Goal: Transaction & Acquisition: Subscribe to service/newsletter

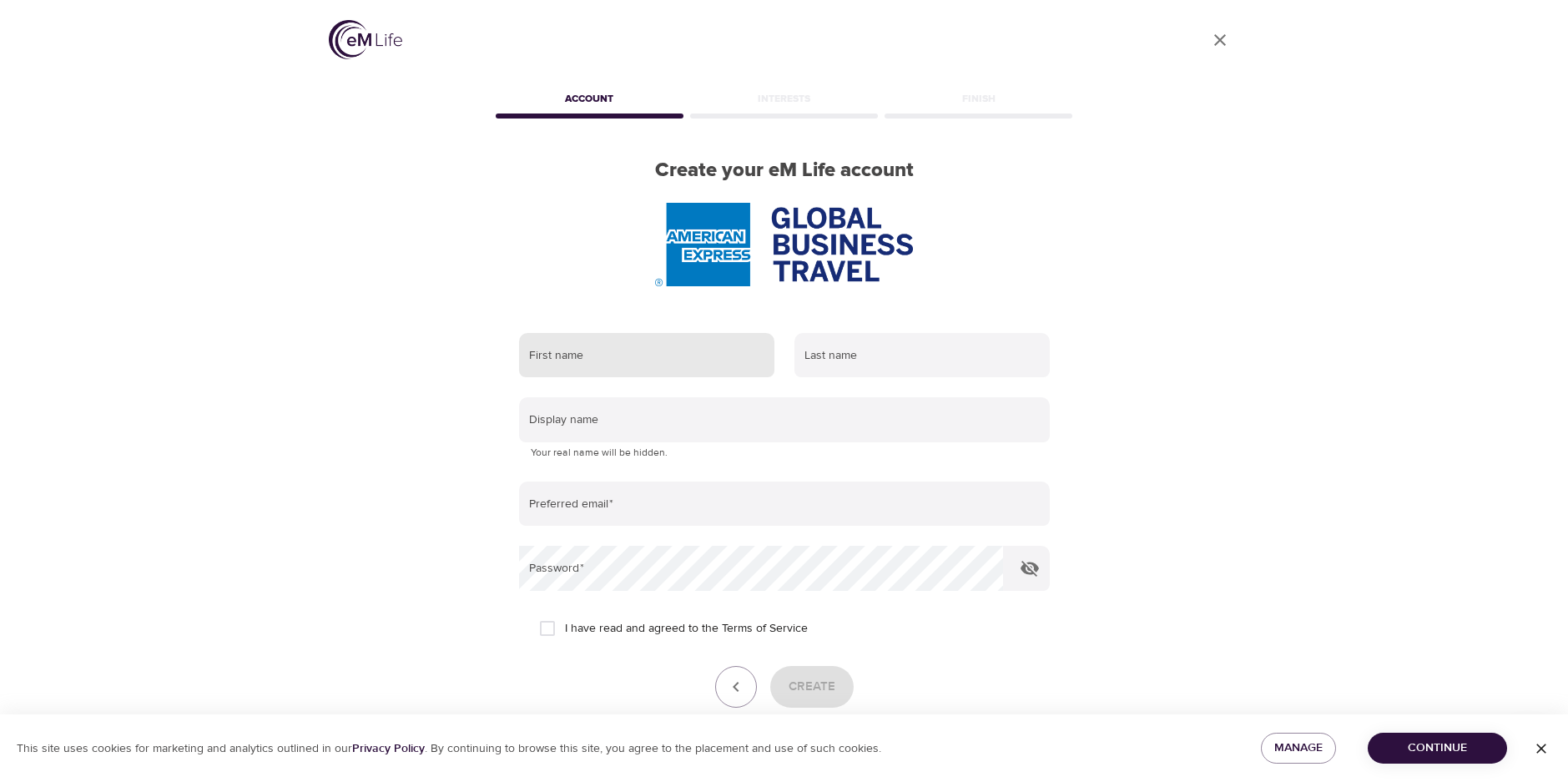
click at [617, 368] on input "text" at bounding box center [646, 355] width 256 height 45
type input "[PERSON_NAME]"
type input "[EMAIL_ADDRESS][DOMAIN_NAME]"
click at [551, 628] on input "I have read and agreed to the Terms of Service" at bounding box center [547, 628] width 35 height 35
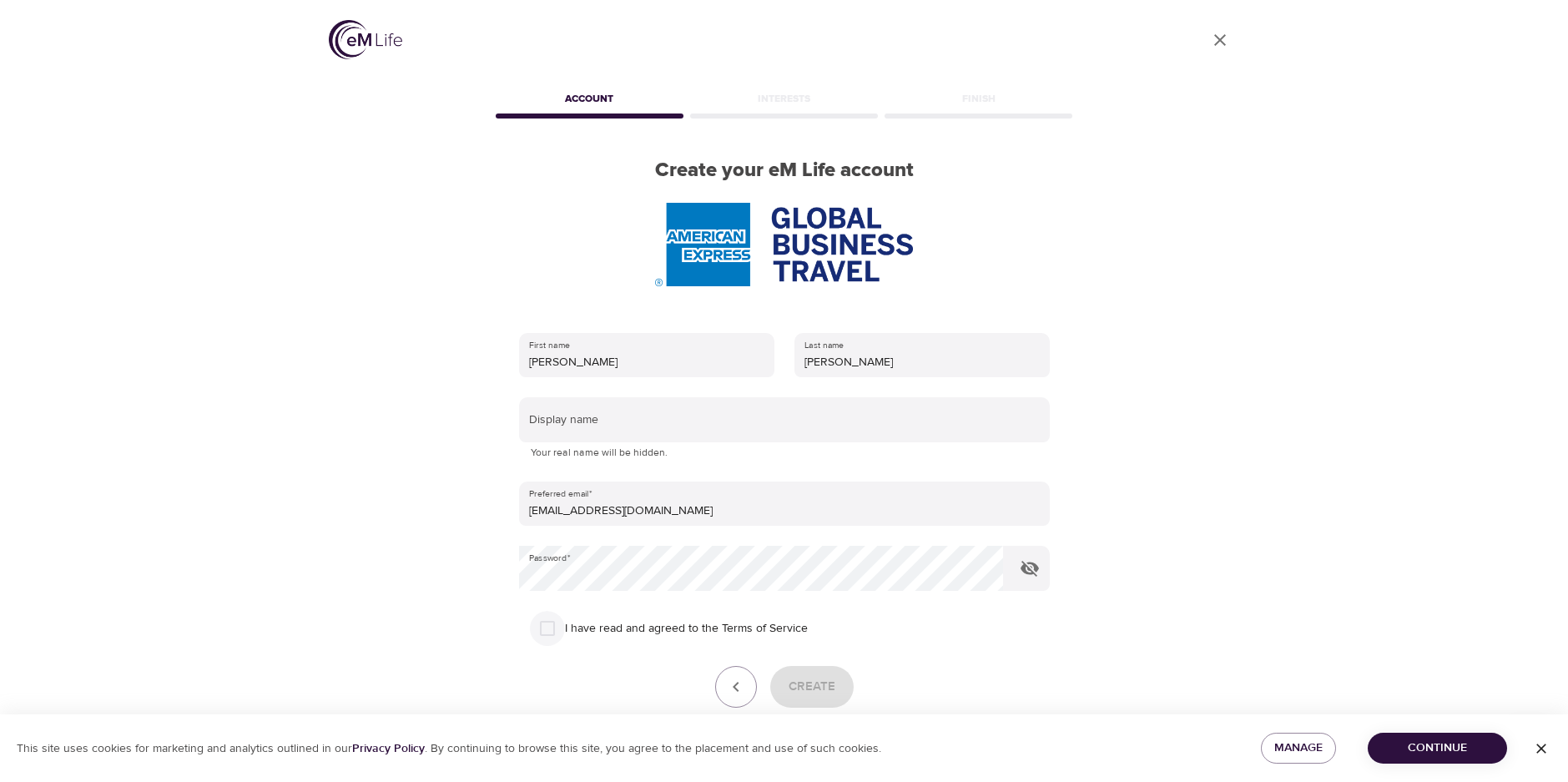
checkbox input "true"
click at [1462, 751] on span "Continue" at bounding box center [1438, 748] width 113 height 21
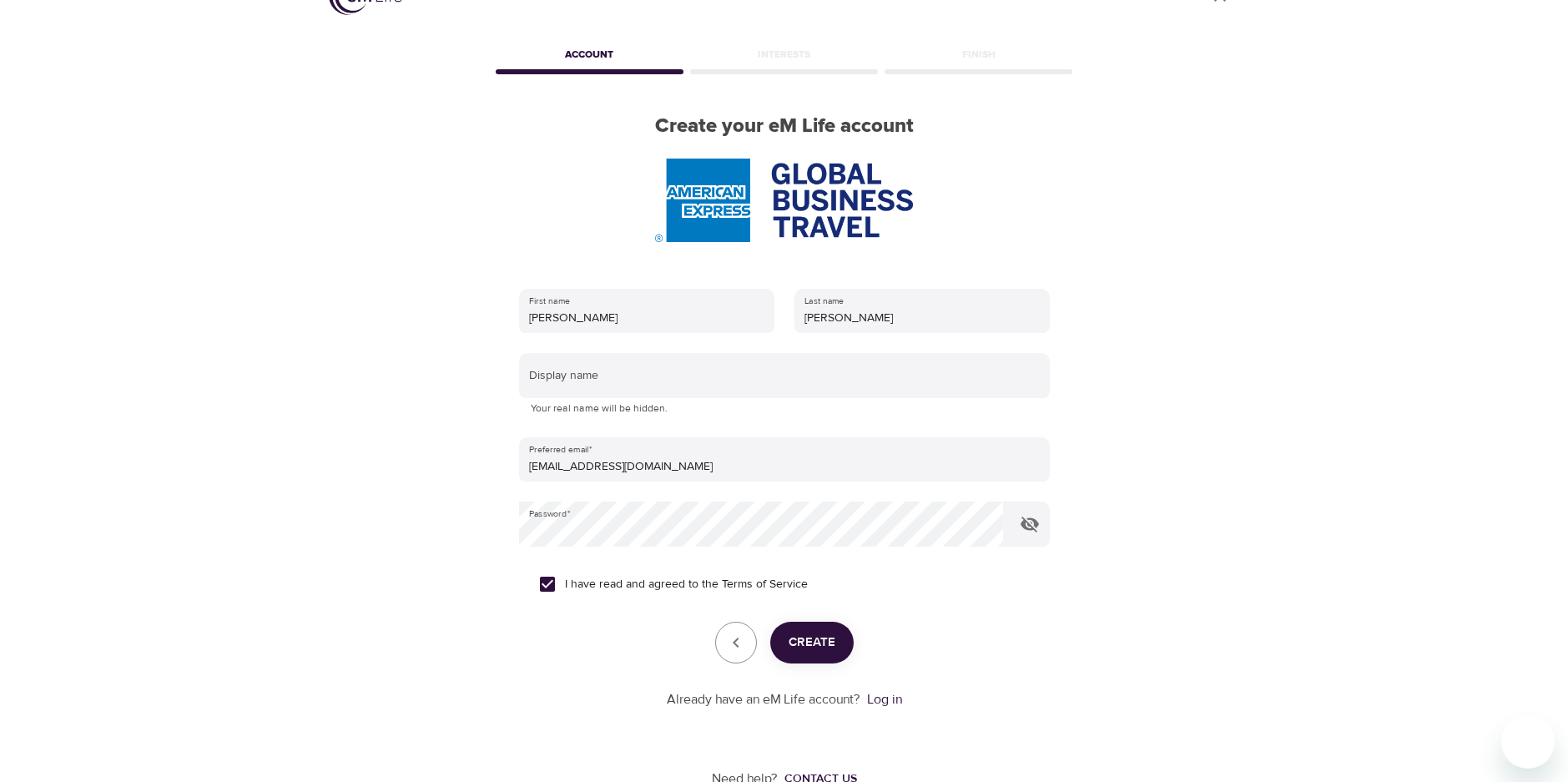
scroll to position [84, 0]
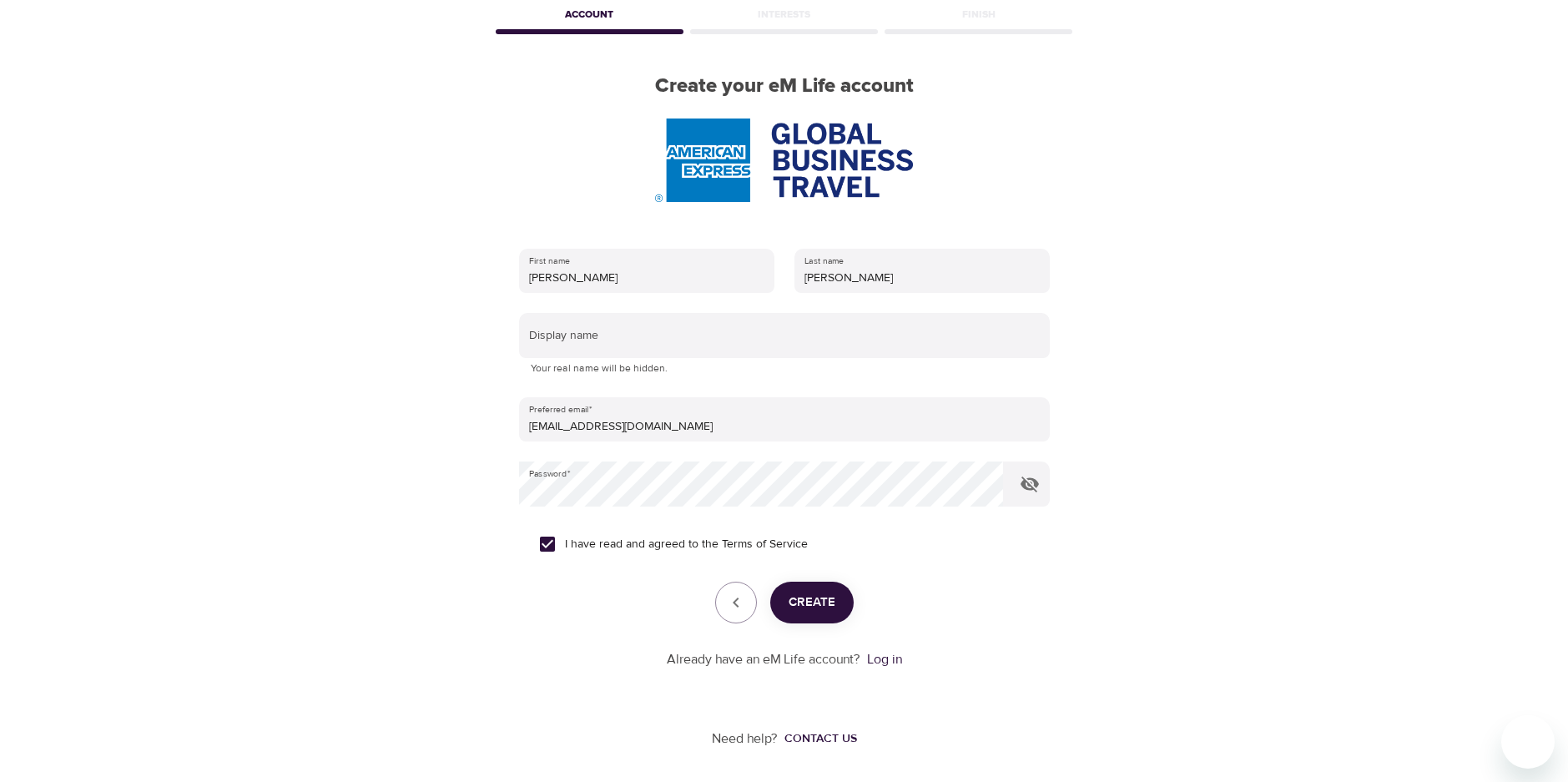
click at [827, 596] on span "Create" at bounding box center [811, 603] width 46 height 22
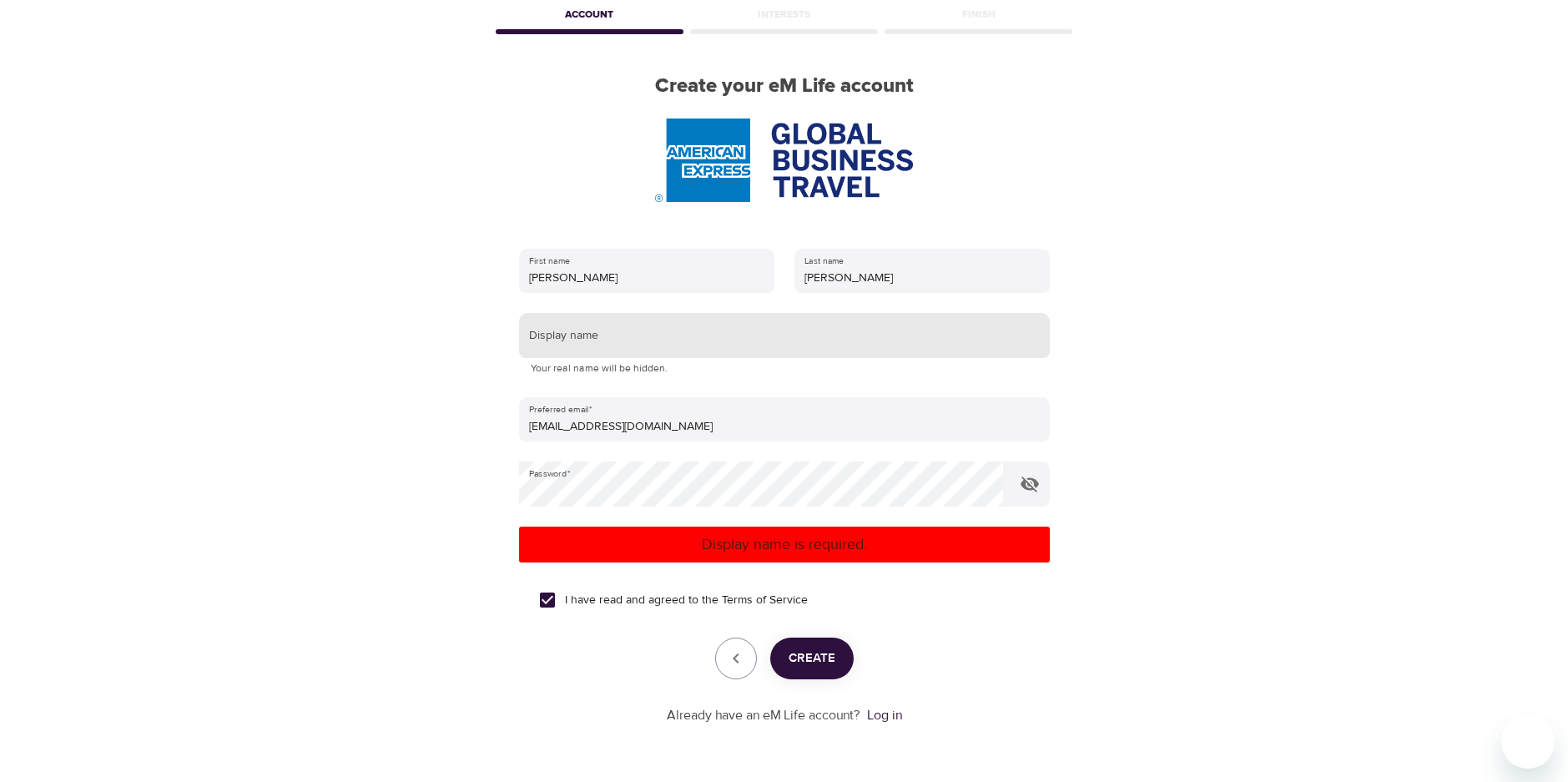
click at [658, 342] on input "text" at bounding box center [784, 335] width 531 height 45
type input "LThomas1979"
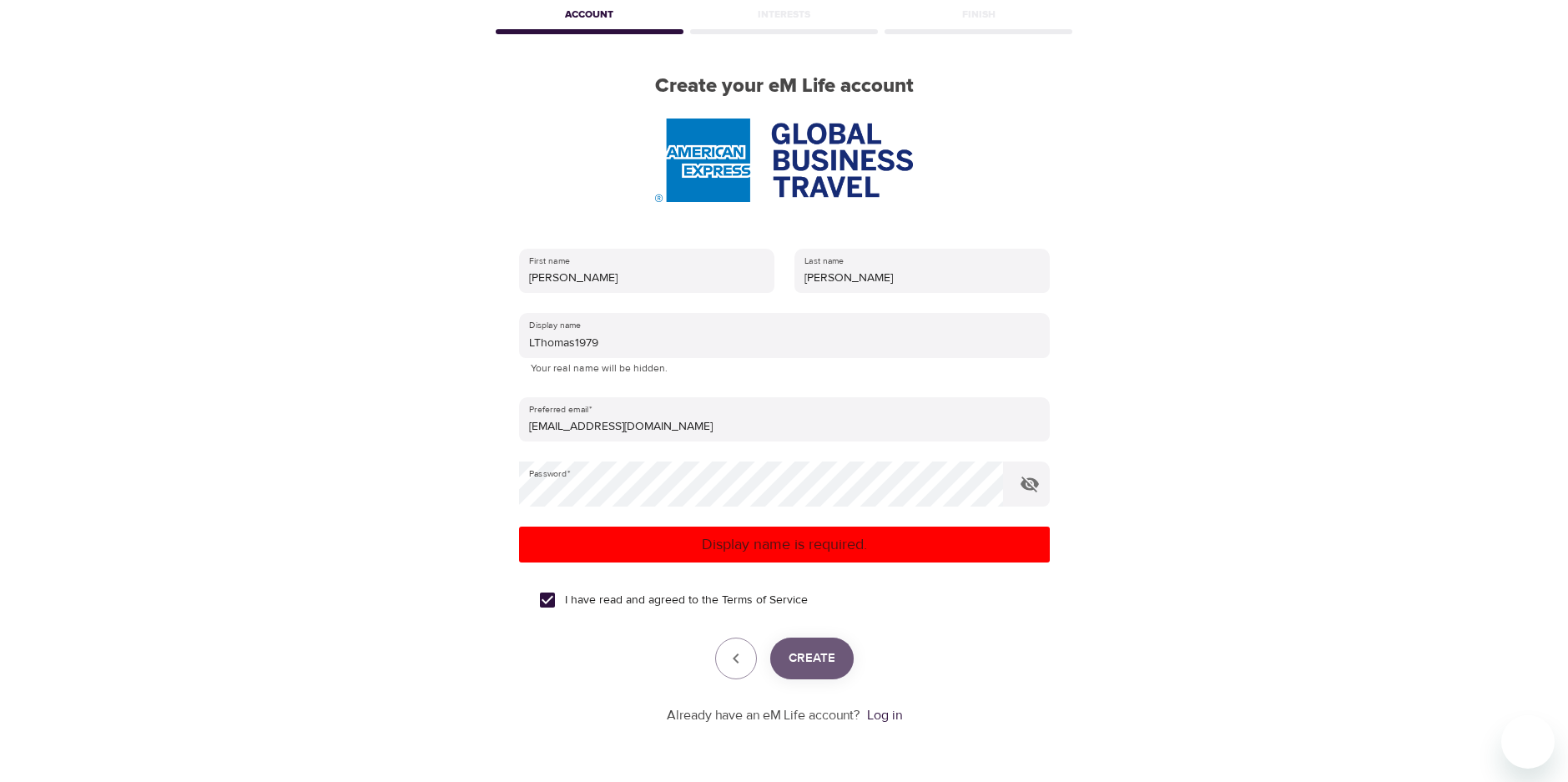
click at [812, 653] on span "Create" at bounding box center [811, 659] width 46 height 22
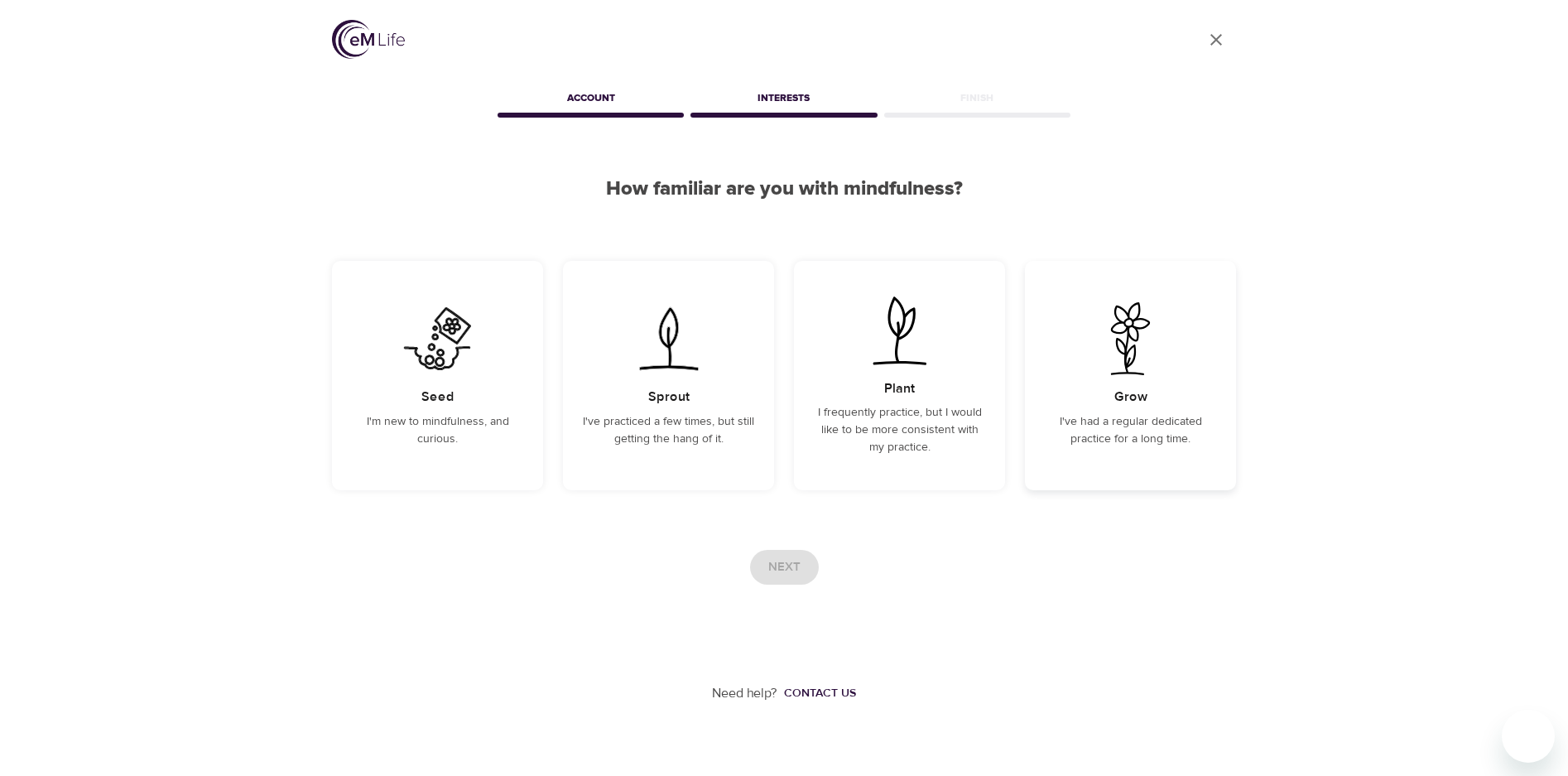
click at [1140, 383] on div "Grow I've had a regular dedicated practice for a long time." at bounding box center [1130, 376] width 211 height 229
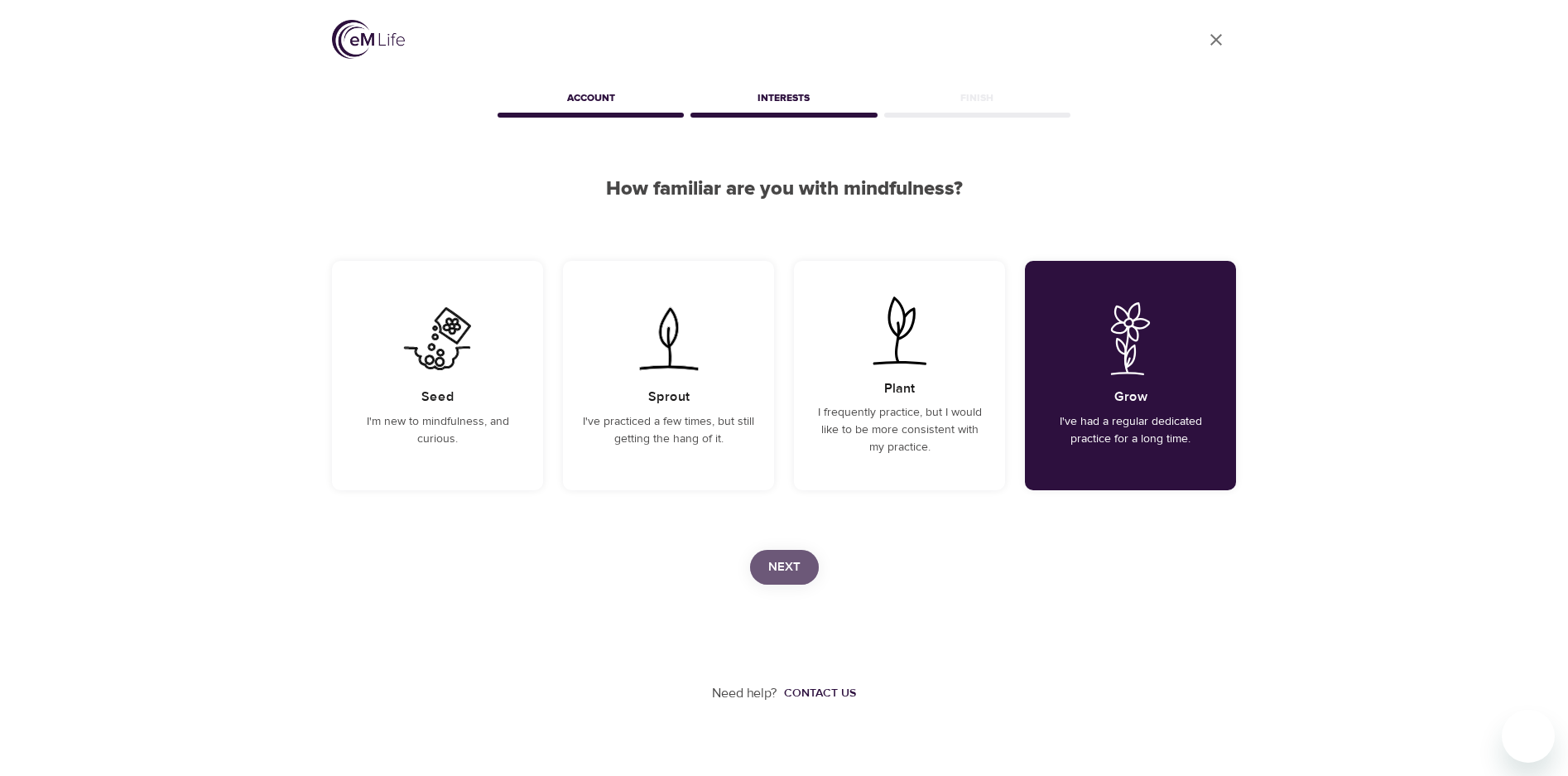
click at [751, 566] on button "Next" at bounding box center [784, 568] width 69 height 35
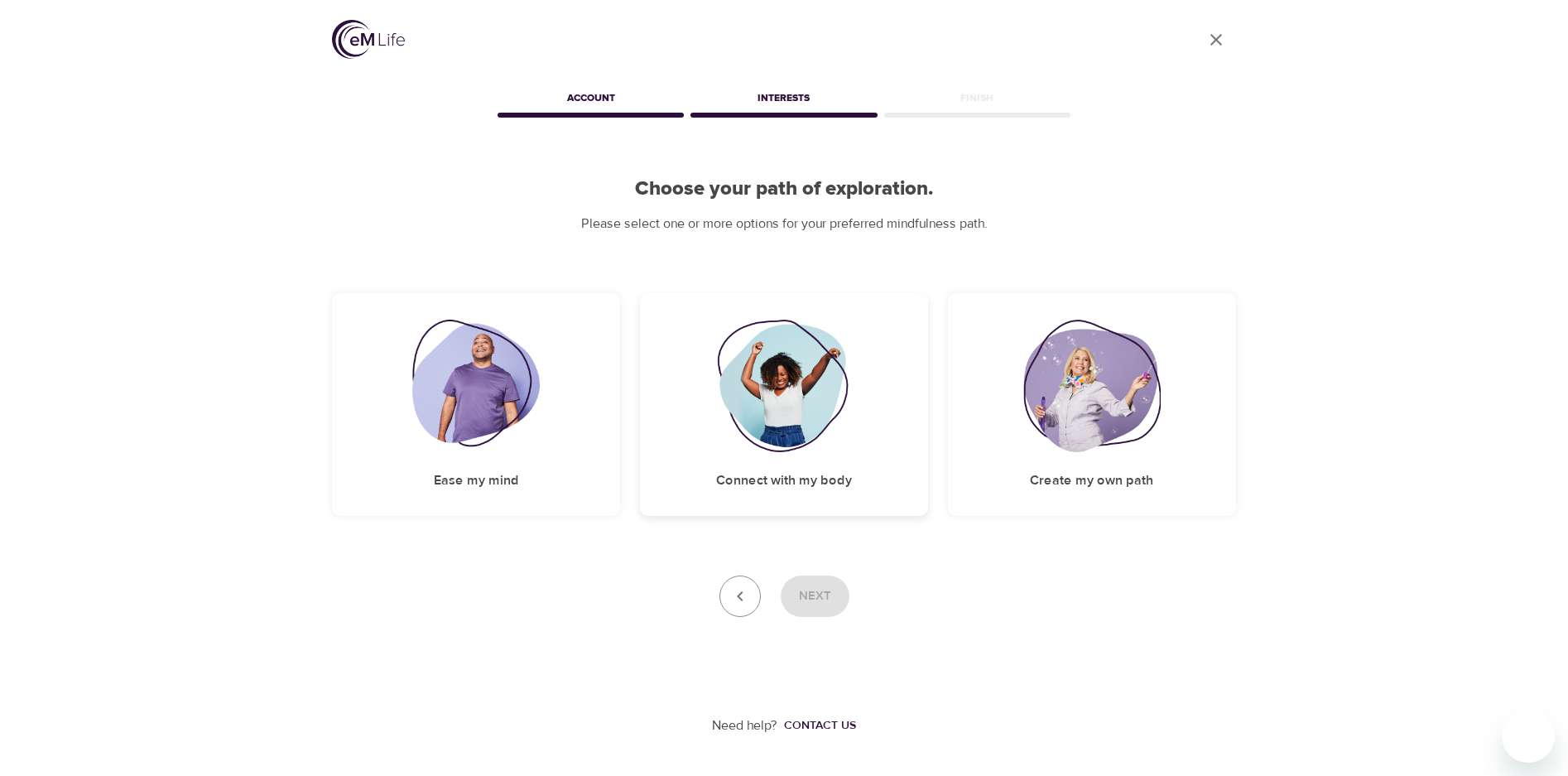
click at [793, 425] on img at bounding box center [784, 386] width 134 height 132
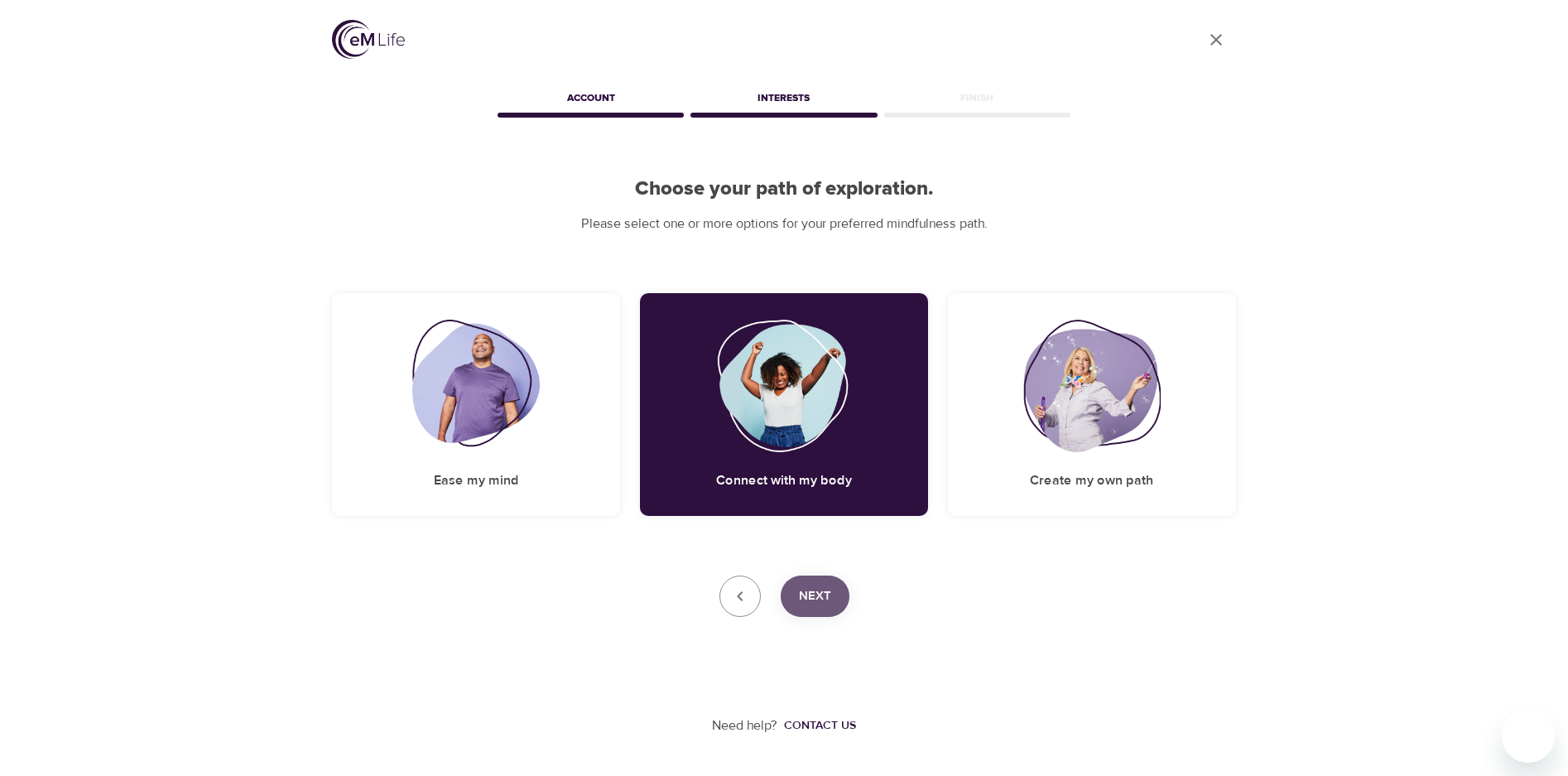
click at [807, 603] on span "Next" at bounding box center [815, 597] width 33 height 22
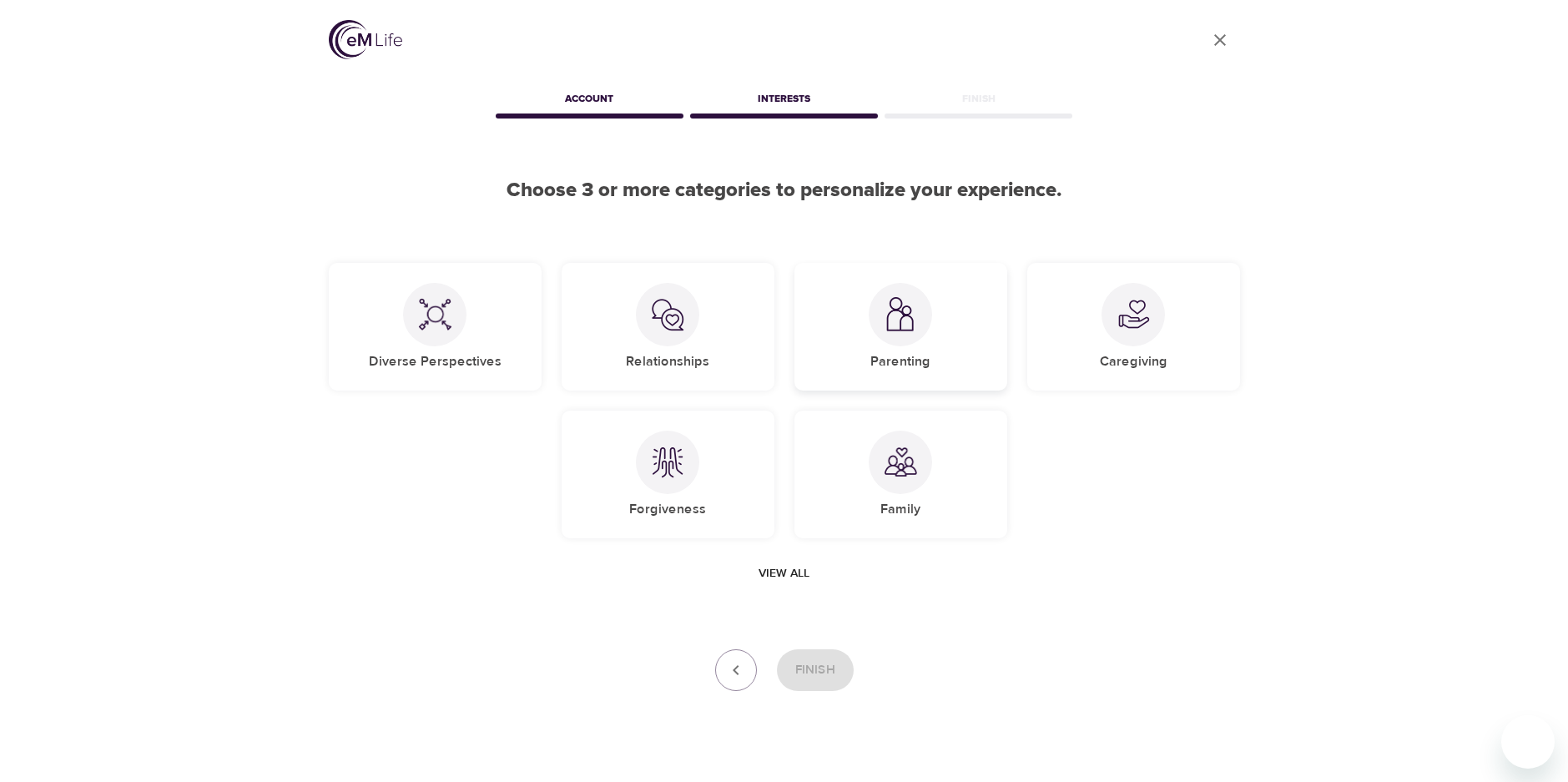
click at [901, 330] on img at bounding box center [901, 314] width 34 height 35
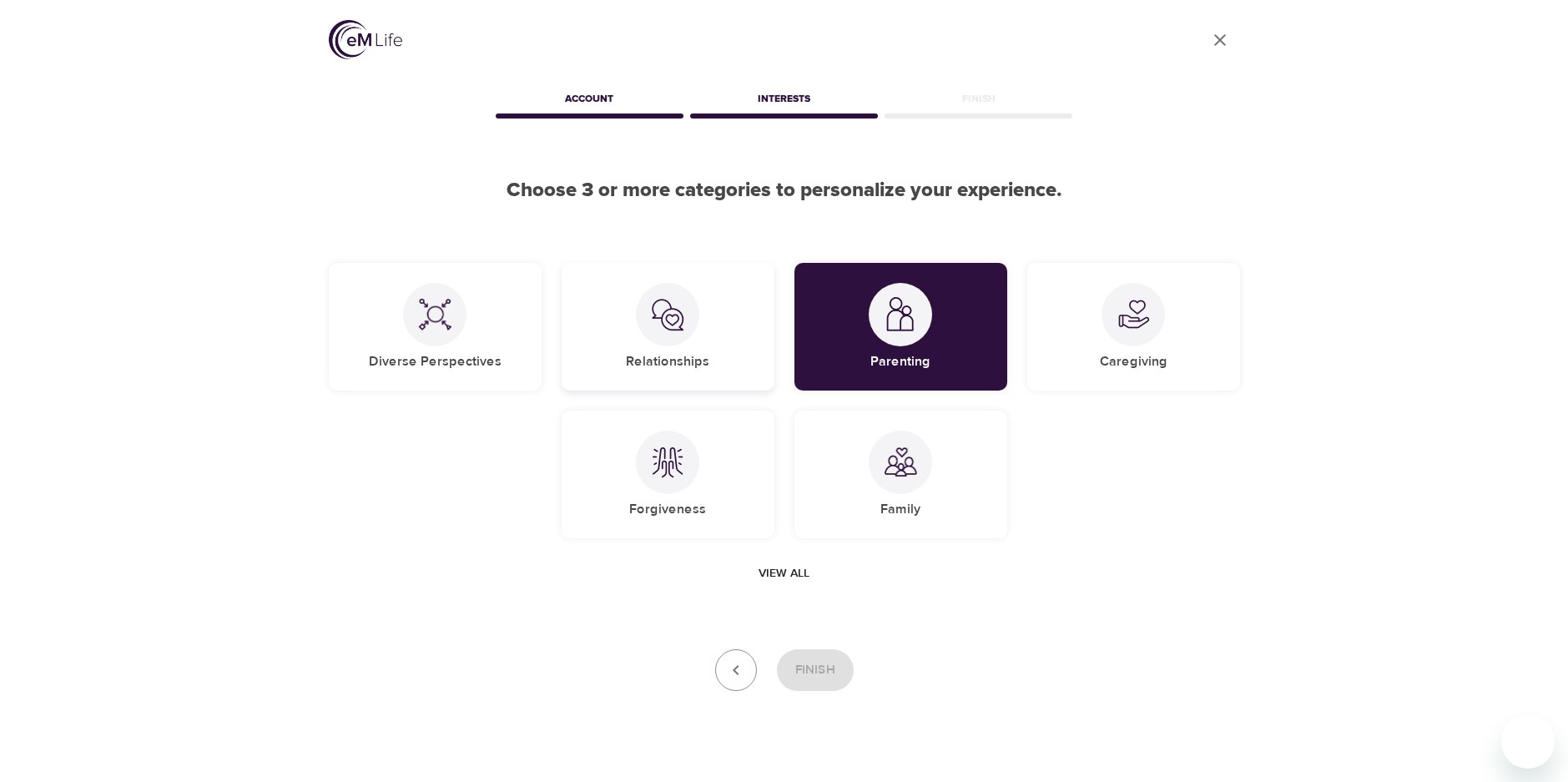
click at [682, 342] on div at bounding box center [667, 314] width 63 height 63
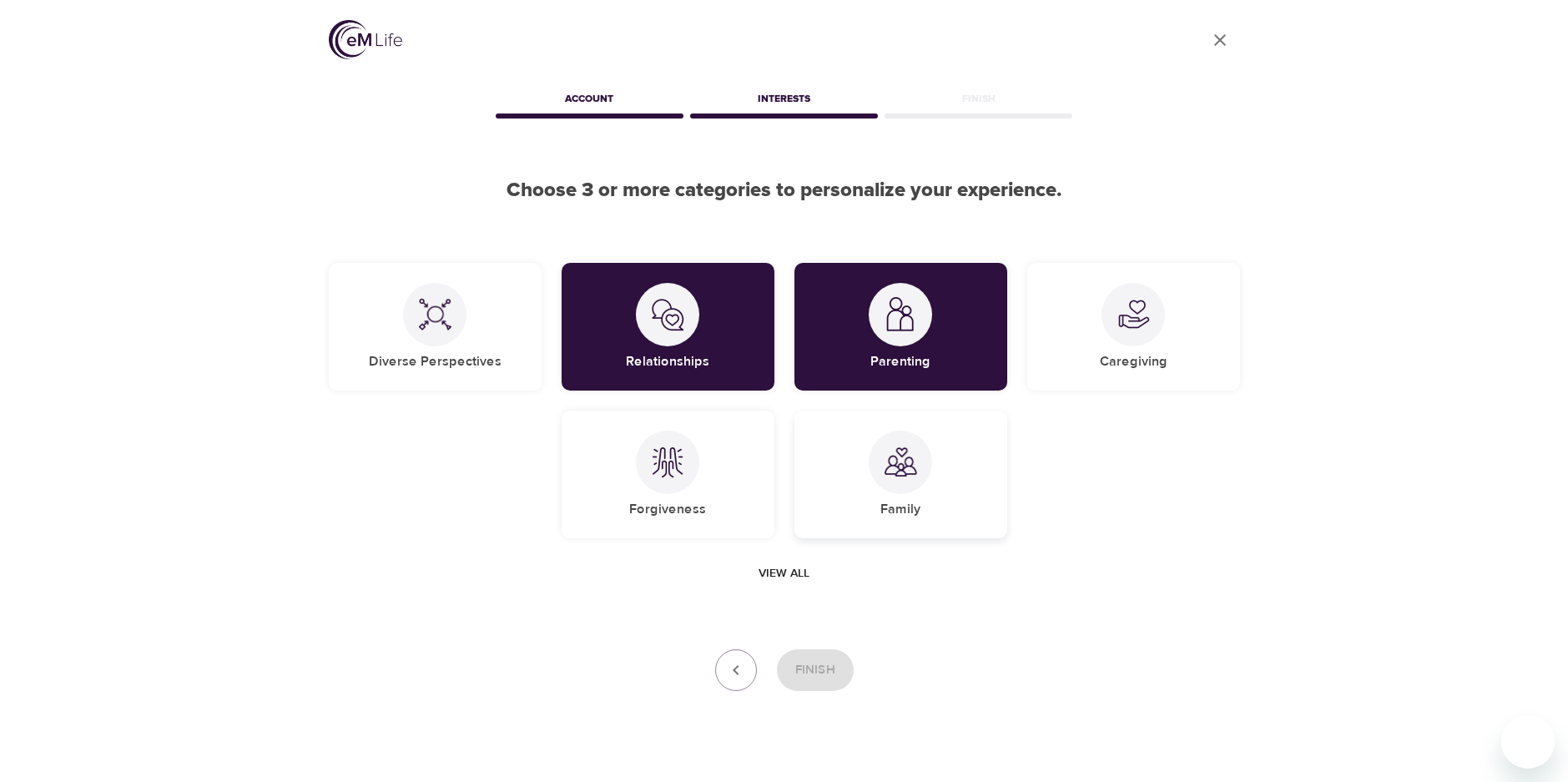
click at [893, 473] on img at bounding box center [901, 462] width 34 height 34
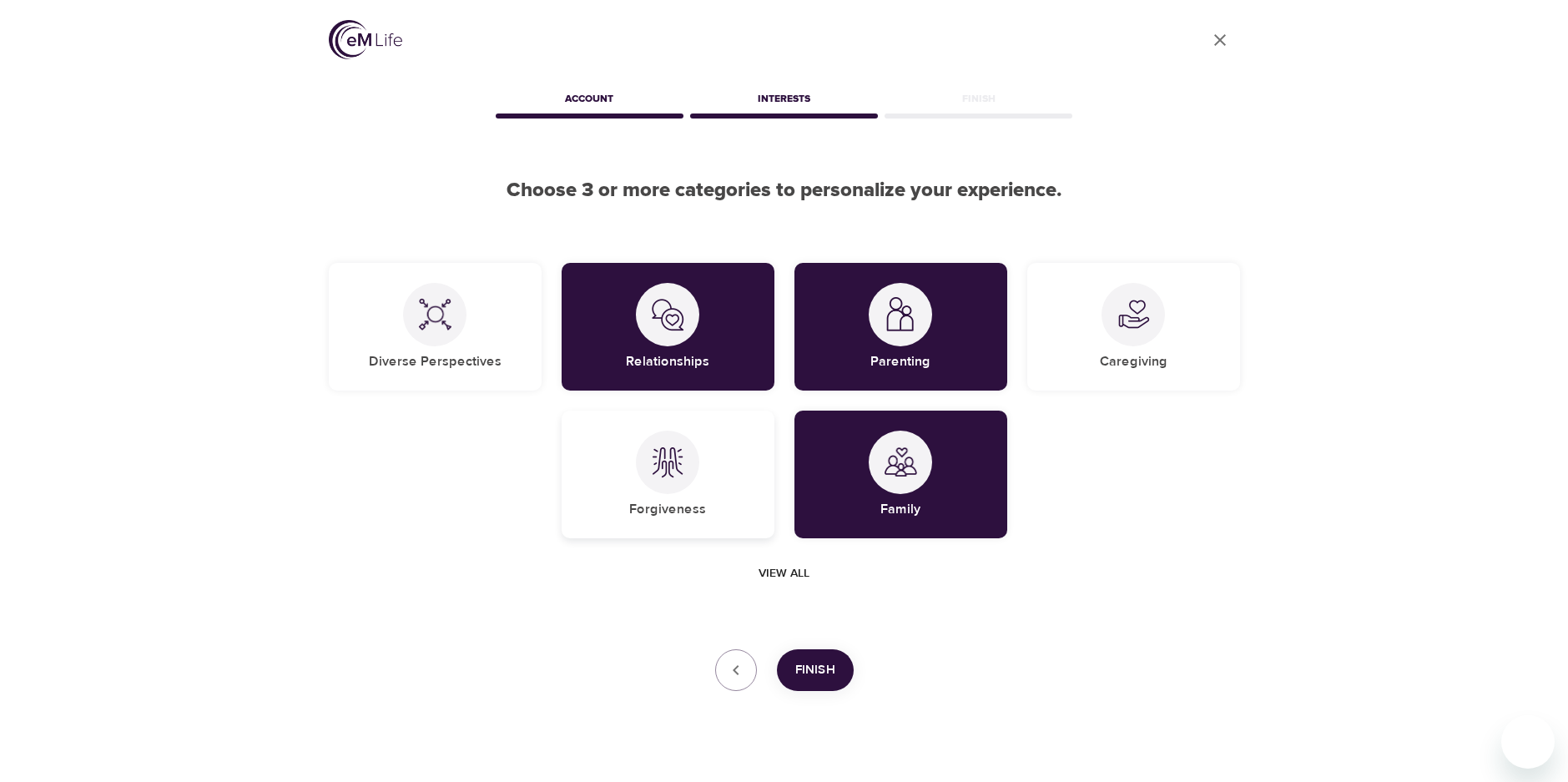
click at [655, 469] on img at bounding box center [668, 462] width 34 height 34
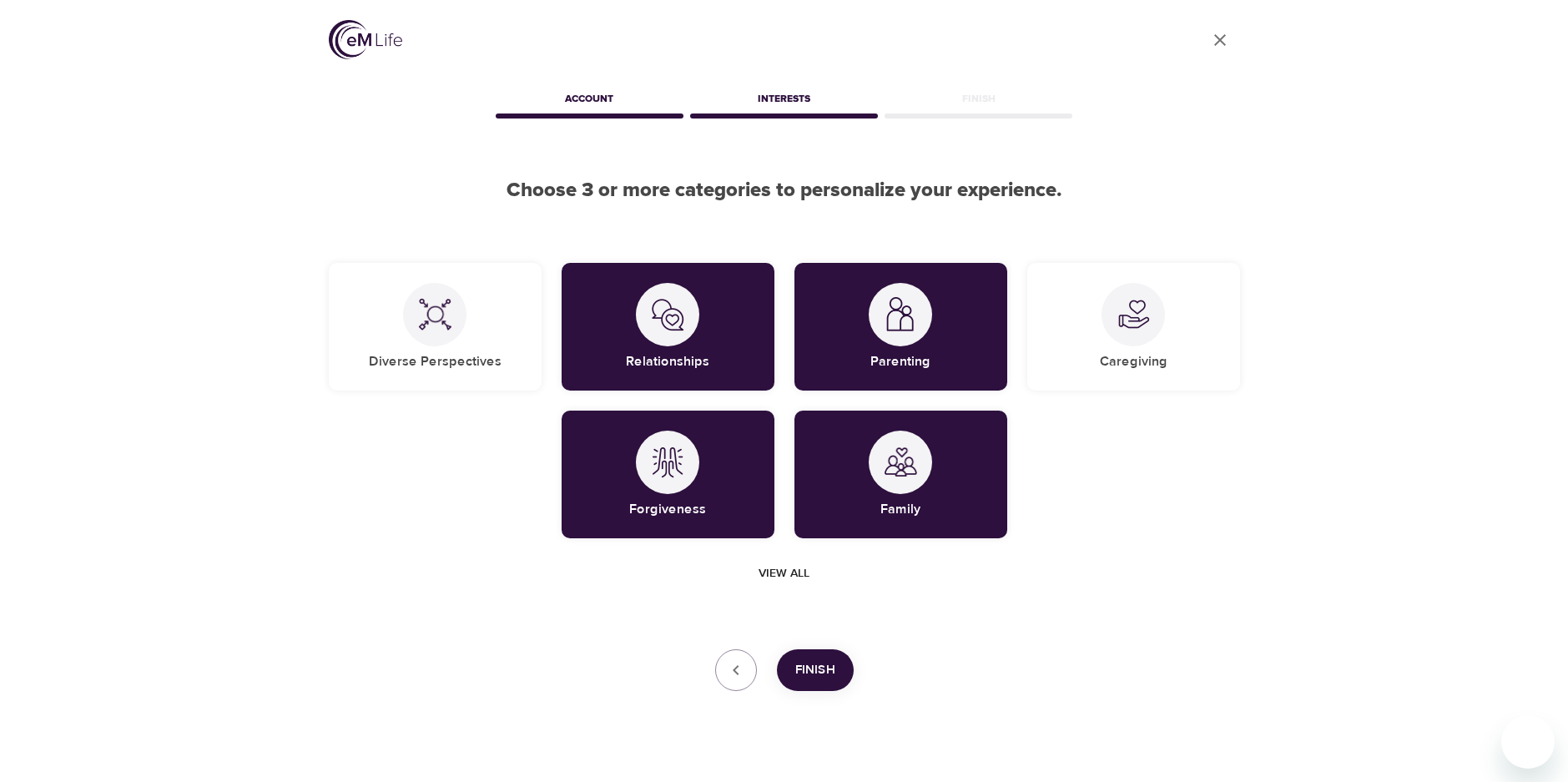
click at [815, 669] on span "Finish" at bounding box center [815, 671] width 40 height 22
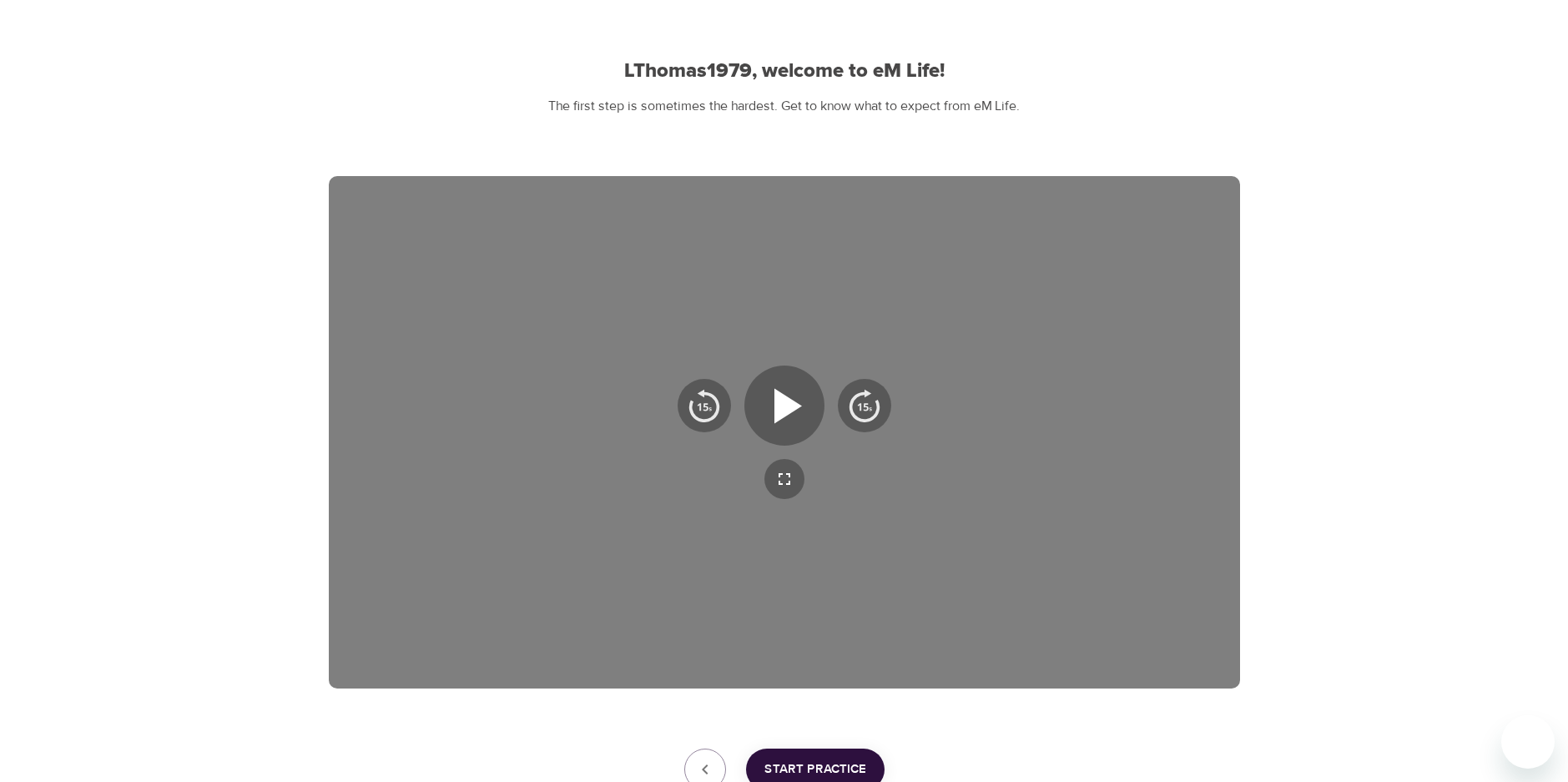
scroll to position [247, 0]
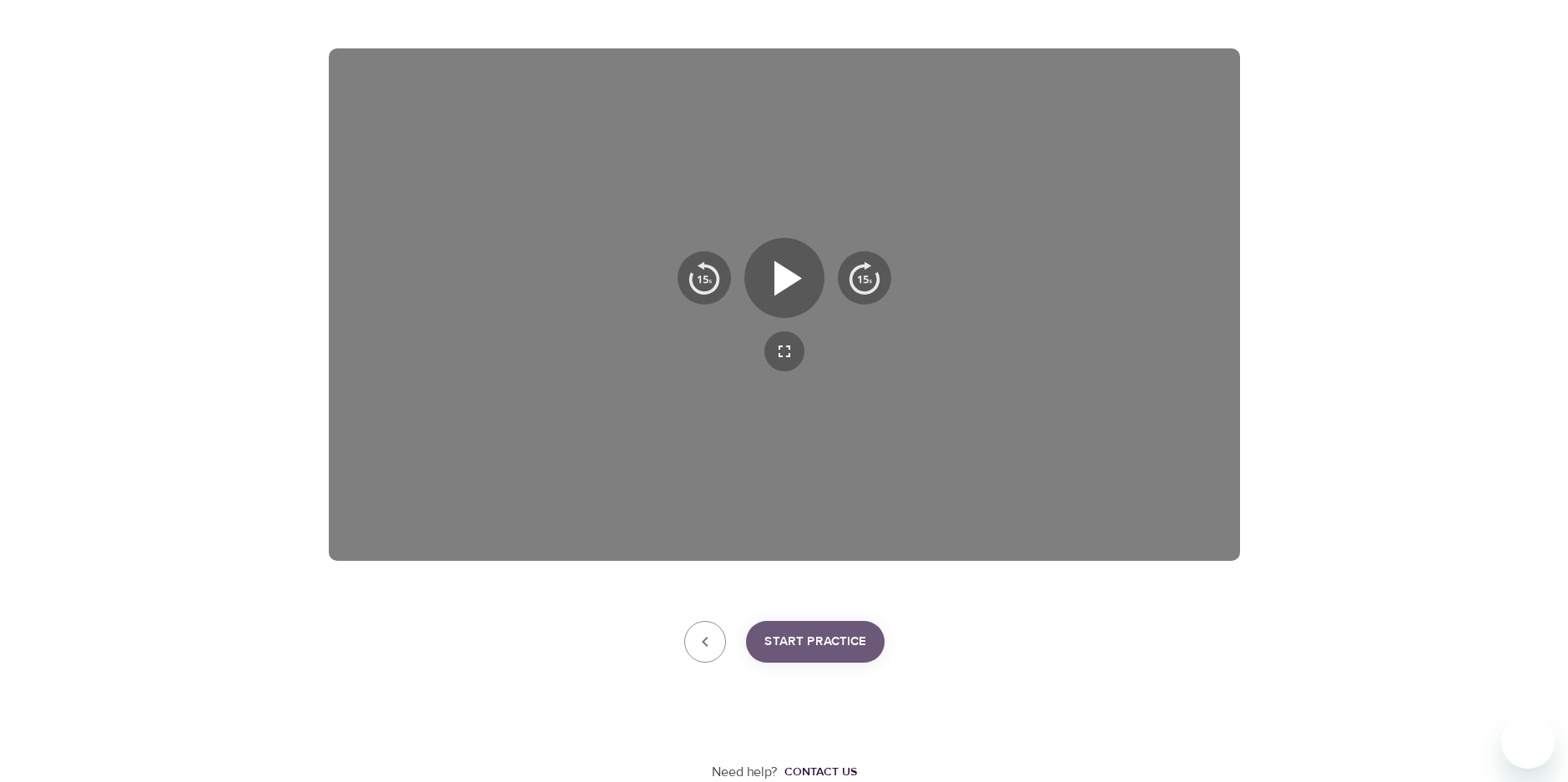
click at [815, 644] on span "Start Practice" at bounding box center [815, 642] width 102 height 22
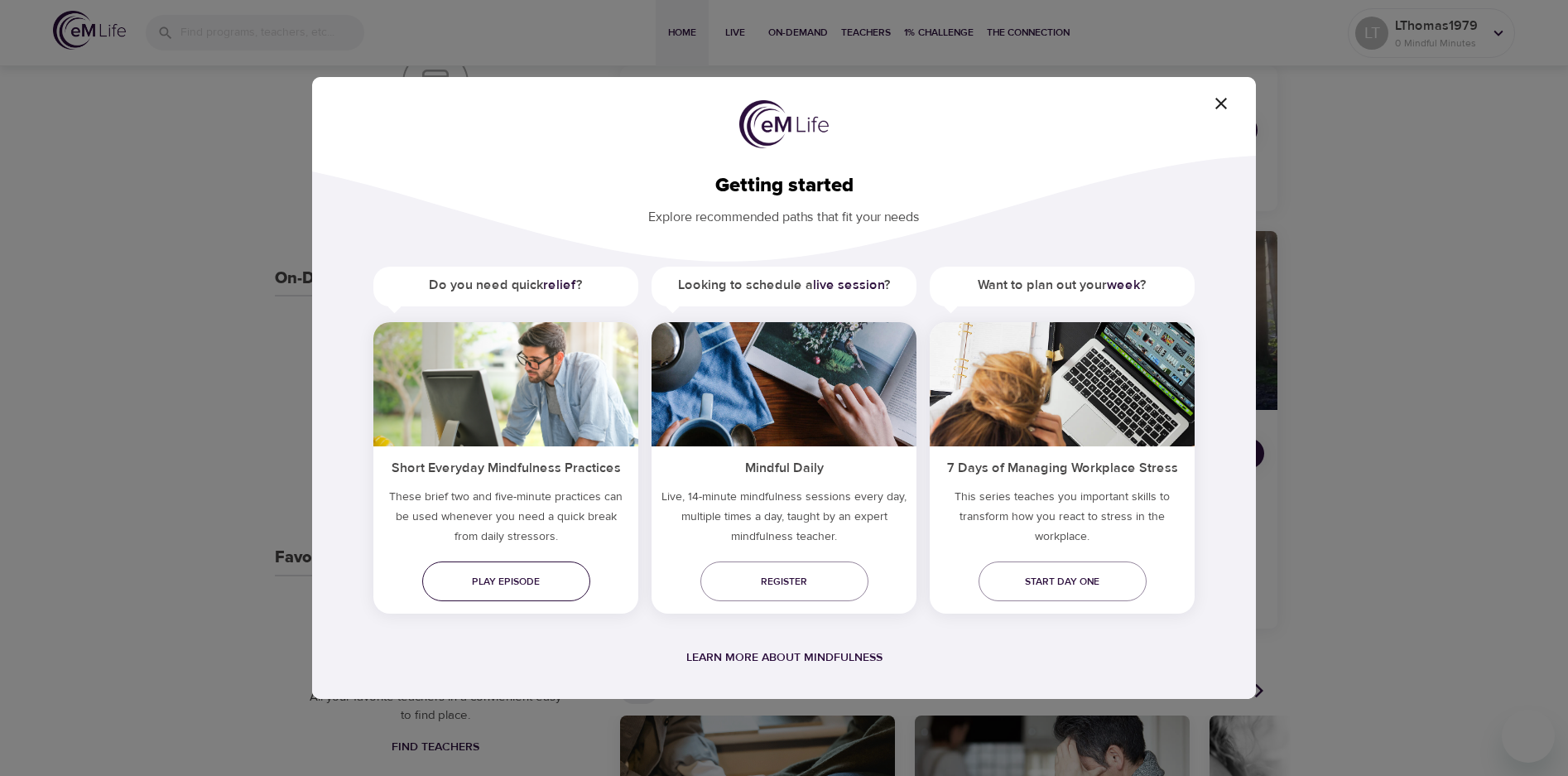
click at [514, 588] on span "Play episode" at bounding box center [505, 582] width 141 height 18
